Goal: Navigation & Orientation: Find specific page/section

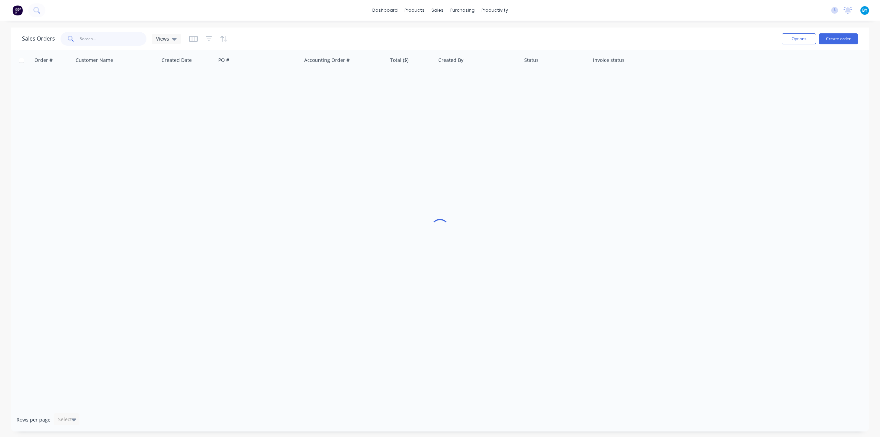
click at [100, 40] on input "text" at bounding box center [113, 39] width 67 height 14
click at [436, 26] on div "dashboard products sales purchasing productivity dashboard products Product Cat…" at bounding box center [440, 218] width 880 height 437
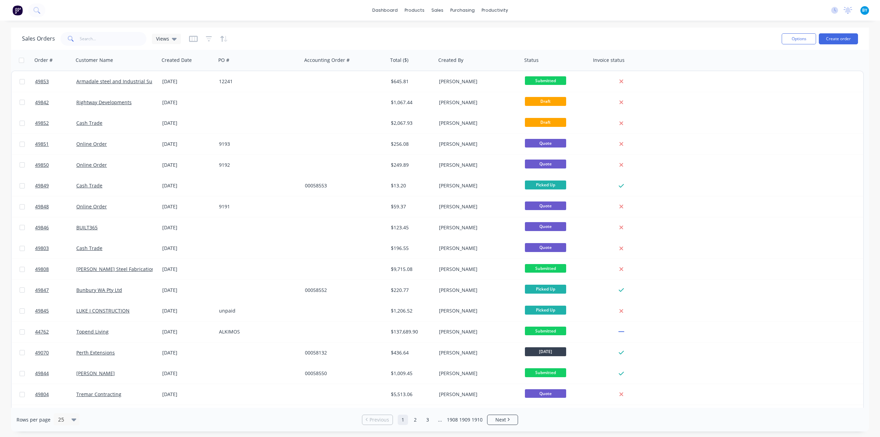
click at [378, 23] on div "dashboard products sales purchasing productivity dashboard products Product Cat…" at bounding box center [440, 218] width 880 height 437
click at [383, 21] on div "dashboard products sales purchasing productivity dashboard products Product Cat…" at bounding box center [440, 218] width 880 height 437
